Goal: Find specific page/section: Find specific page/section

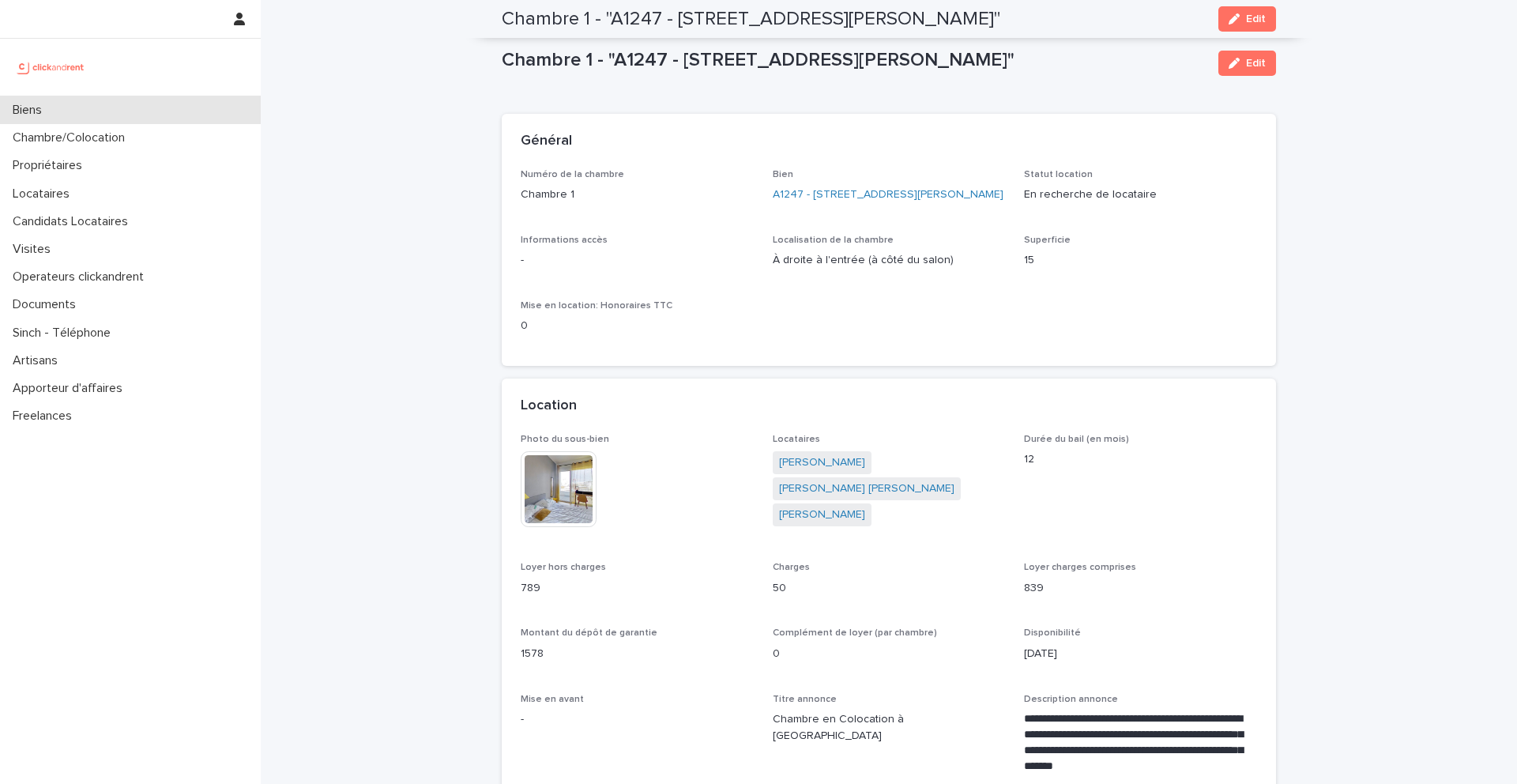
scroll to position [601, 0]
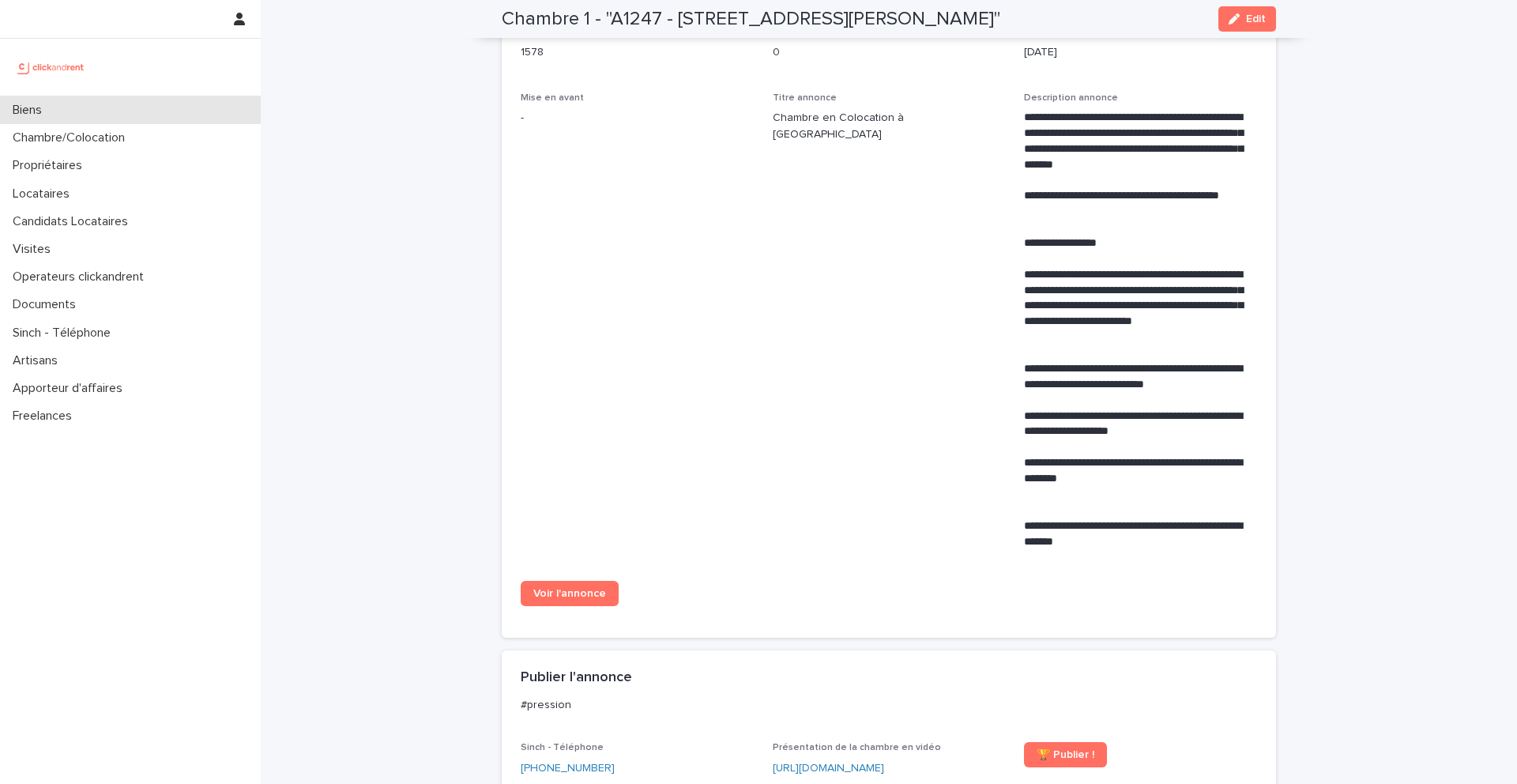
click at [88, 101] on div "Biens" at bounding box center [131, 110] width 261 height 28
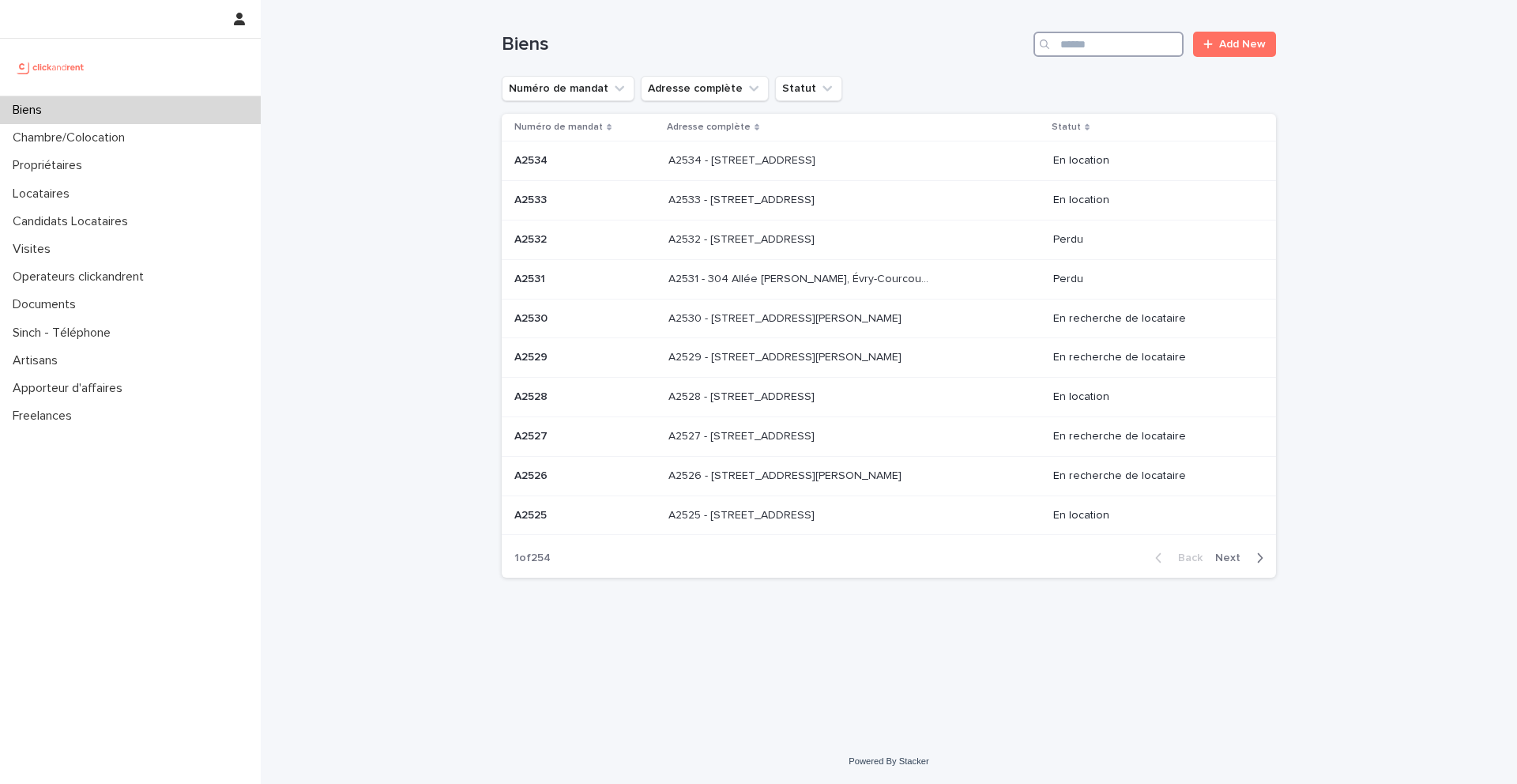
click at [1109, 38] on input "Search" at bounding box center [1108, 44] width 150 height 25
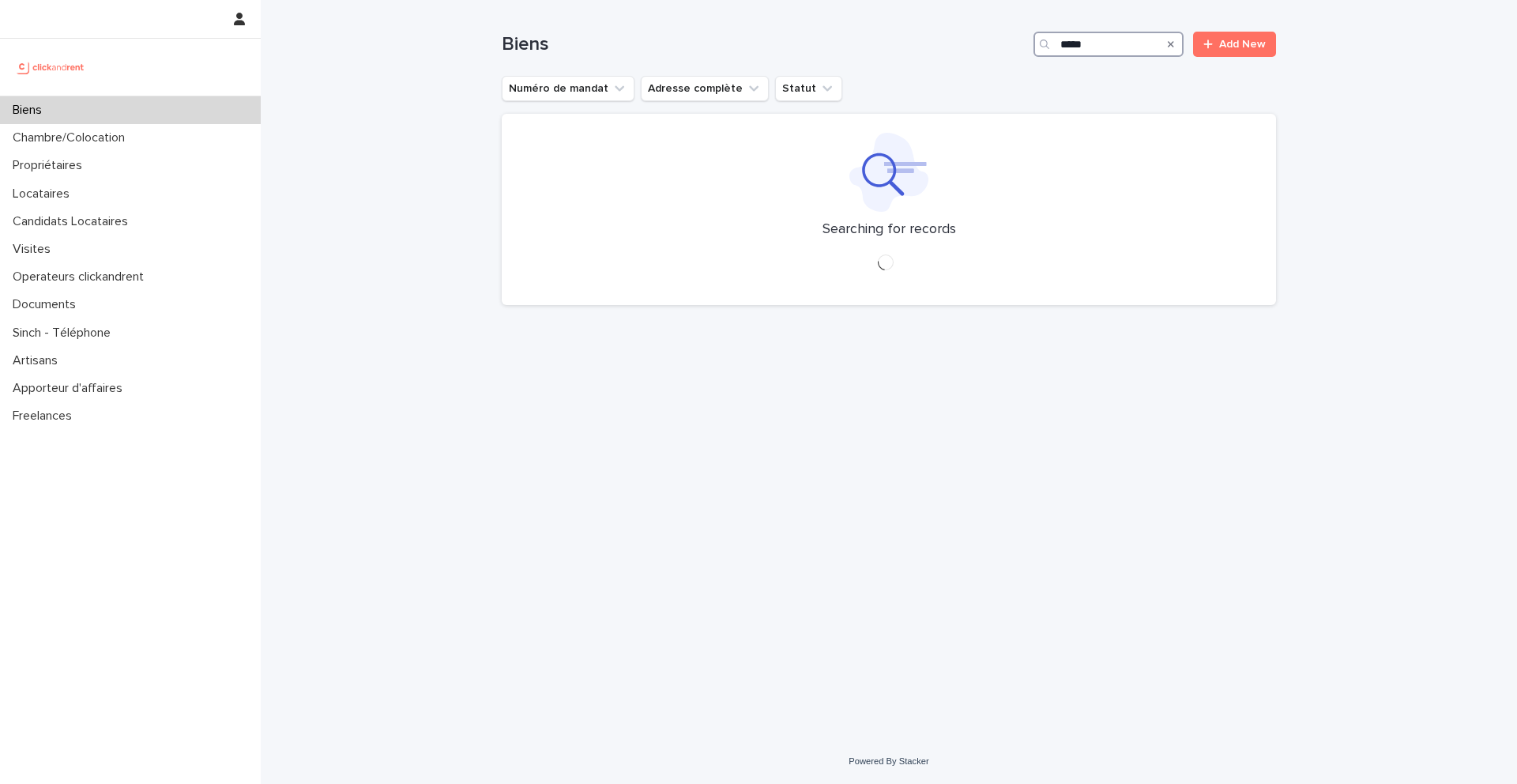
type input "*****"
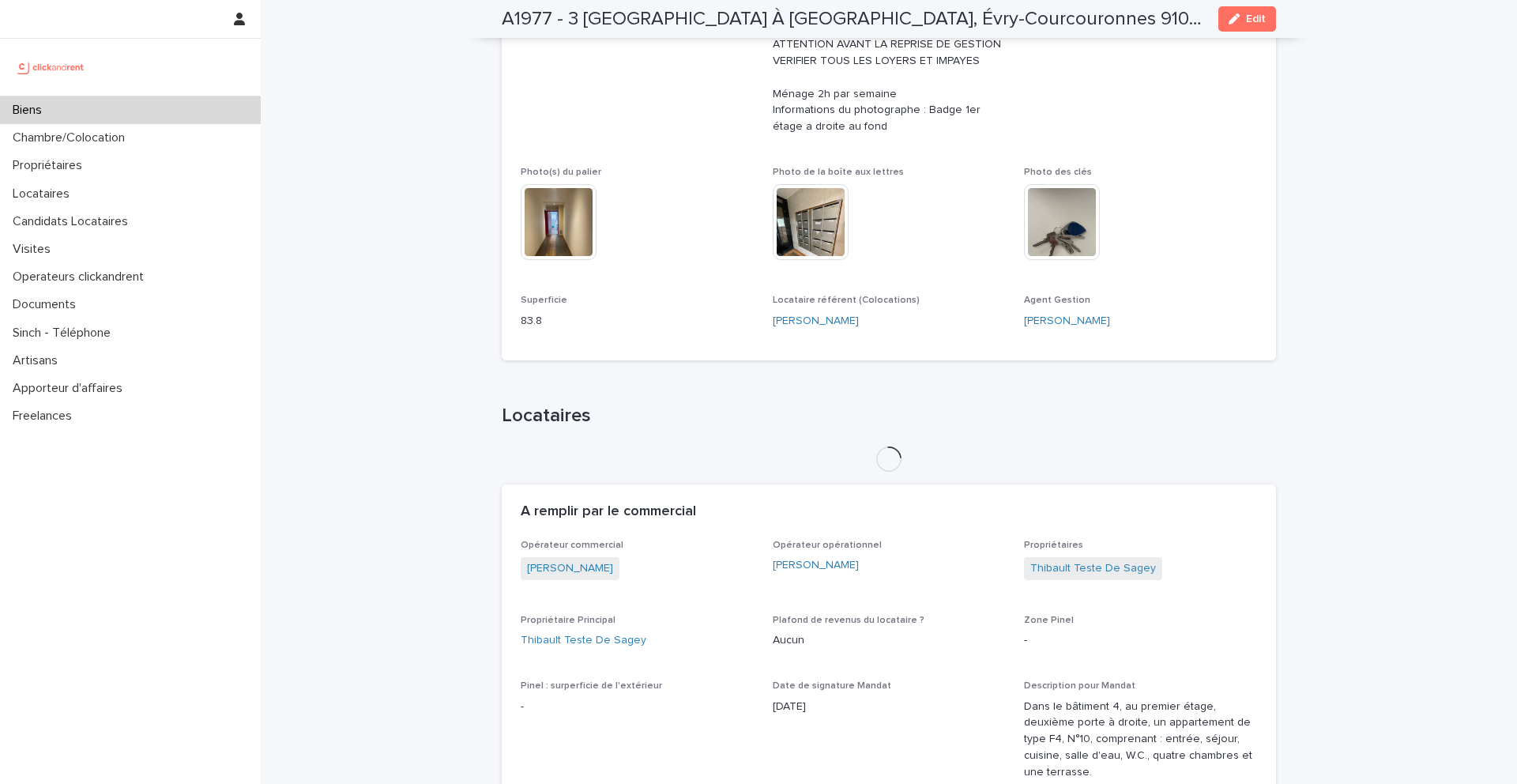
scroll to position [467, 0]
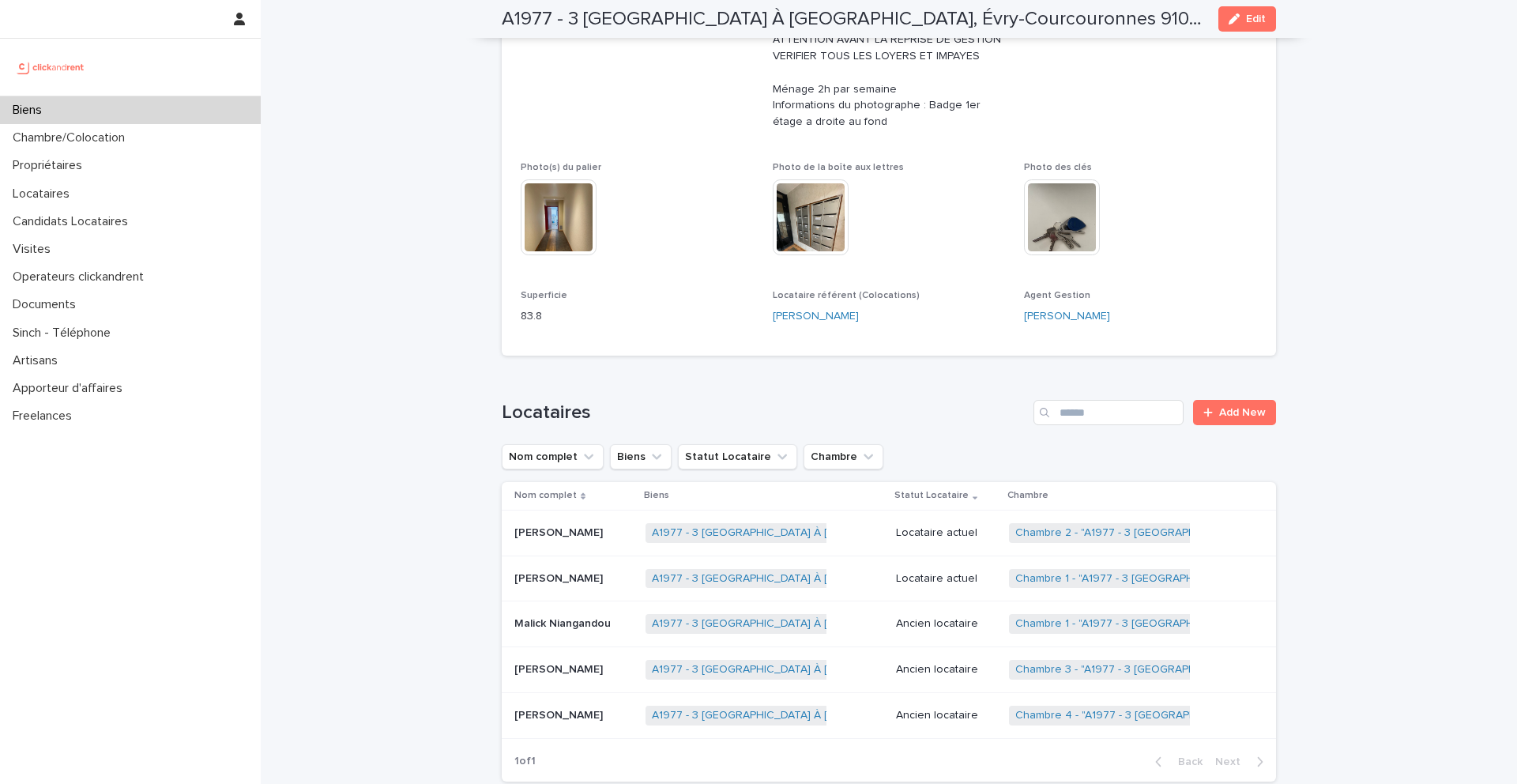
click at [561, 568] on p "[PERSON_NAME]" at bounding box center [560, 576] width 92 height 16
